Goal: Use online tool/utility: Utilize a website feature to perform a specific function

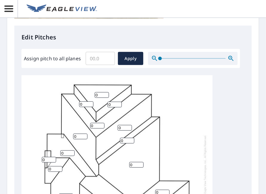
scroll to position [239, 0]
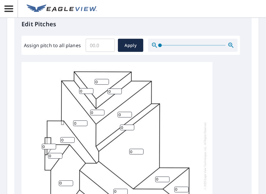
click at [103, 48] on input "Assign pitch to all planes" at bounding box center [100, 45] width 29 height 17
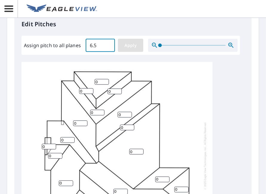
type input "6.5"
click at [129, 47] on span "Apply" at bounding box center [131, 45] width 16 height 7
type input "6.5"
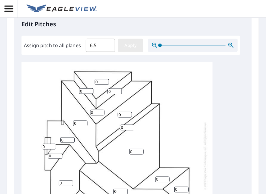
type input "6.5"
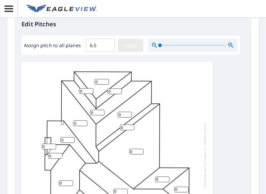
type input "6.5"
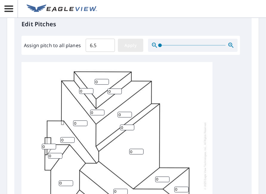
type input "6.5"
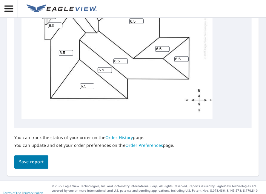
scroll to position [368, 0]
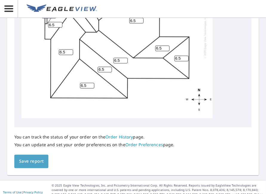
click at [36, 160] on span "Save report" at bounding box center [31, 161] width 24 height 7
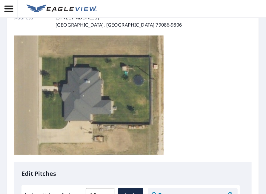
scroll to position [2, 0]
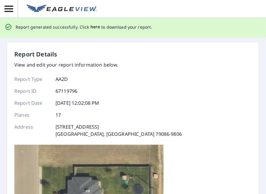
click at [92, 29] on span "here" at bounding box center [95, 26] width 10 height 7
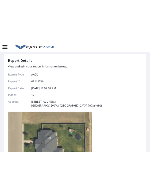
scroll to position [0, 0]
